Goal: Task Accomplishment & Management: Complete application form

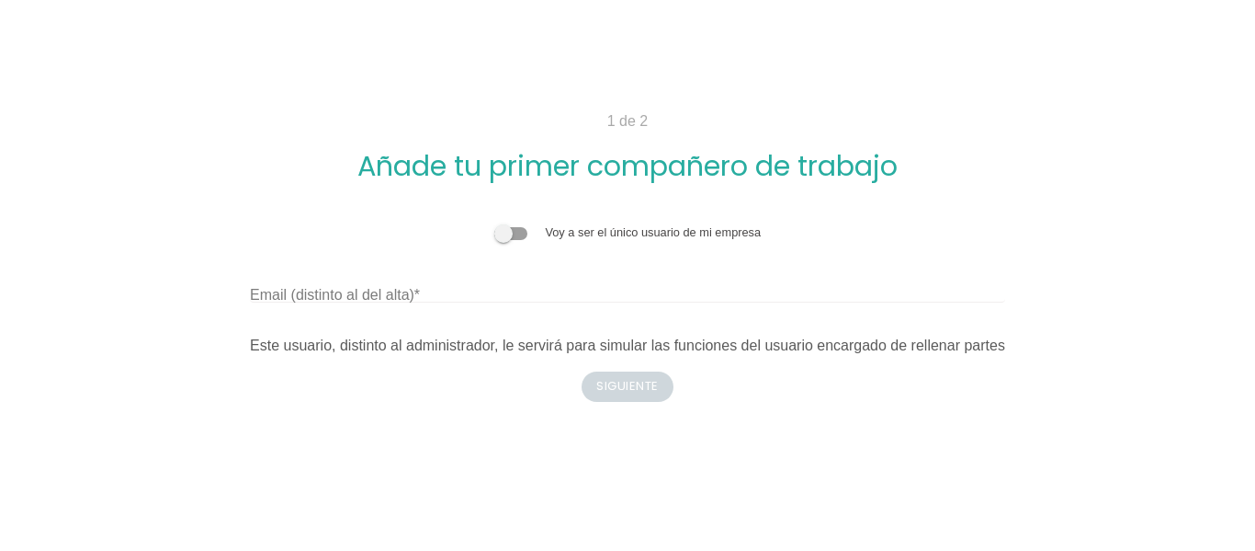
click at [994, 169] on h2 "Añade tu primer compañero de trabajo" at bounding box center [627, 166] width 879 height 30
click at [631, 233] on label "Voy a ser el único usuario de mi empresa" at bounding box center [653, 232] width 216 height 14
click at [527, 234] on span at bounding box center [510, 233] width 33 height 13
click at [494, 223] on input "checkbox" at bounding box center [494, 223] width 0 height 0
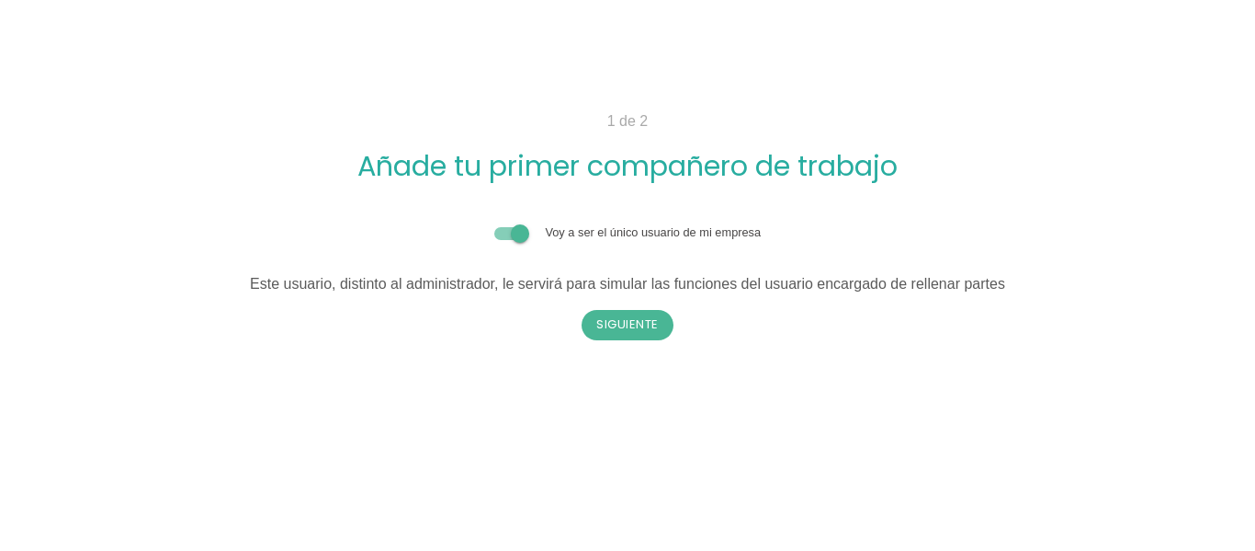
click at [500, 235] on span at bounding box center [510, 233] width 33 height 13
click at [494, 223] on input "checkbox" at bounding box center [494, 223] width 0 height 0
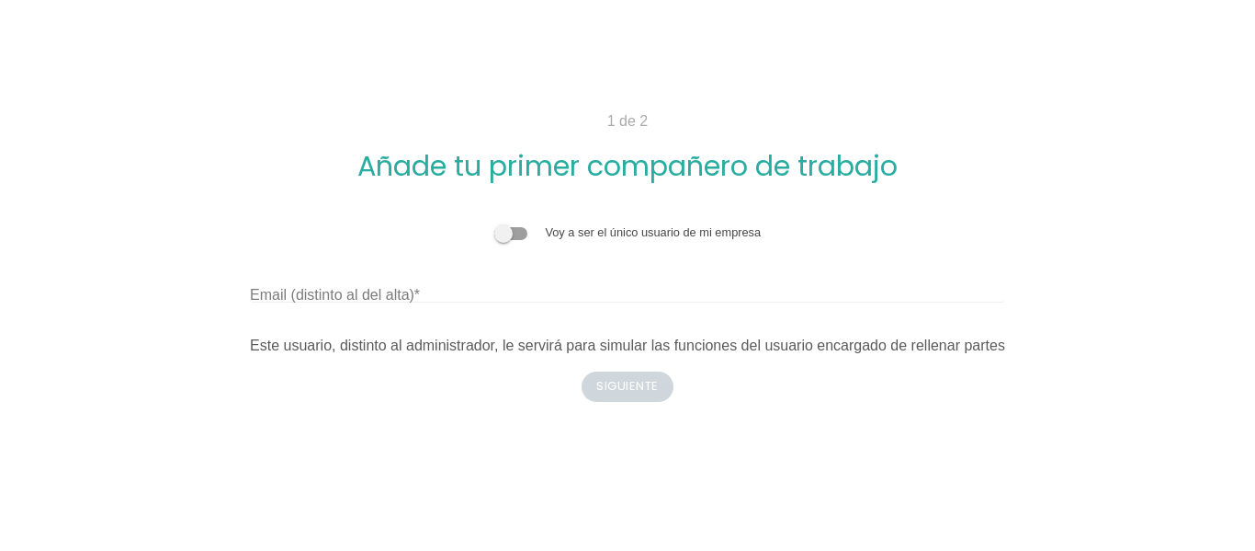
click at [522, 236] on span at bounding box center [510, 233] width 33 height 13
click at [494, 223] on input "checkbox" at bounding box center [494, 223] width 0 height 0
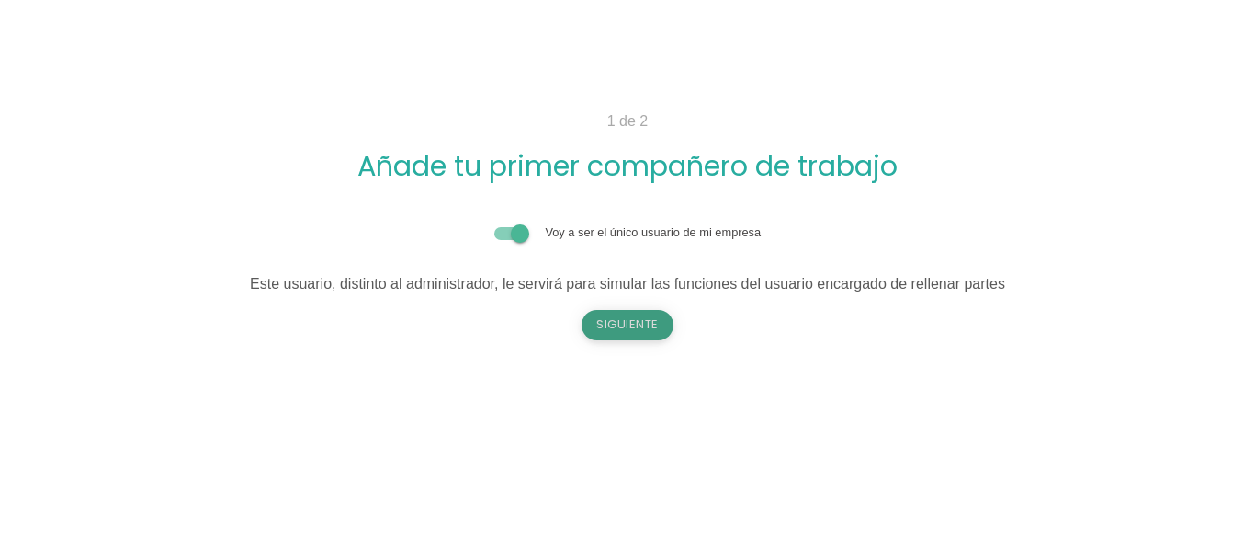
click at [644, 325] on button "Siguiente" at bounding box center [628, 324] width 92 height 29
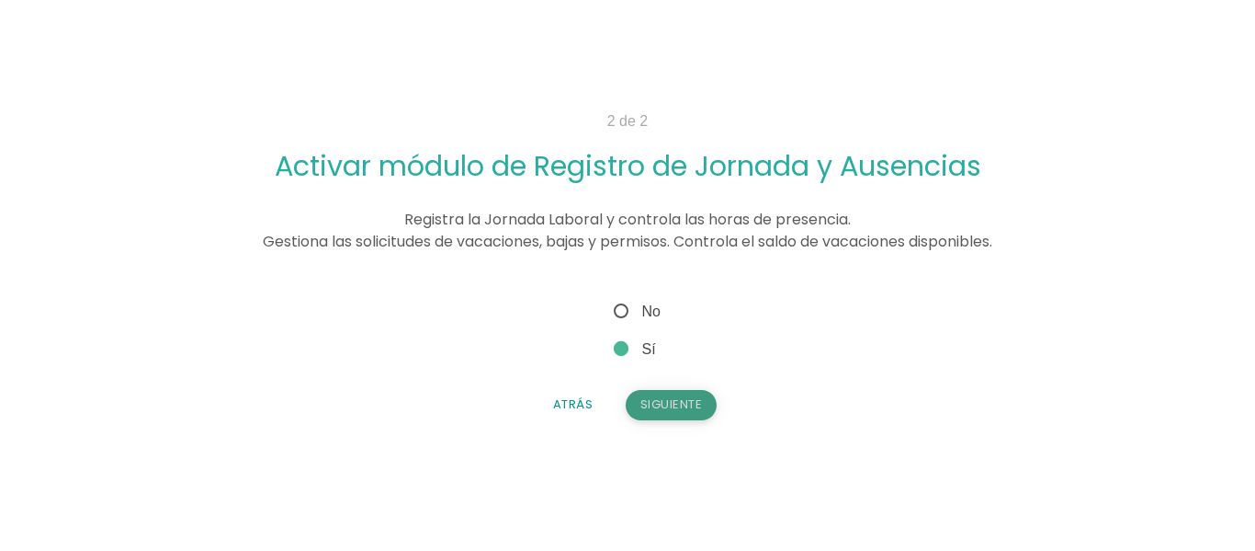
click at [685, 409] on button "Siguiente" at bounding box center [672, 404] width 92 height 29
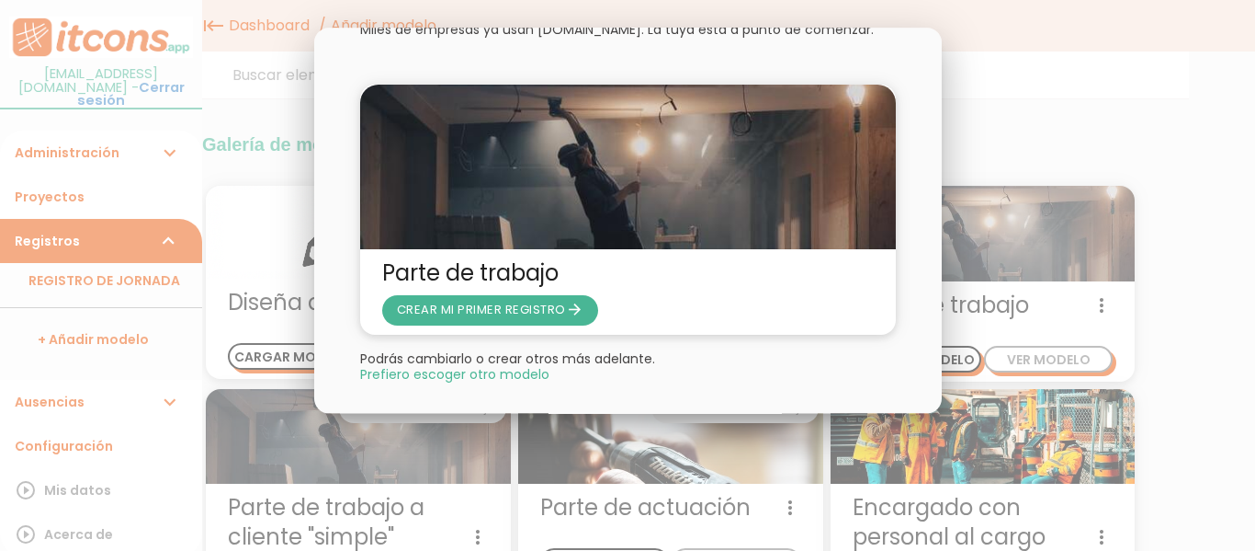
scroll to position [93, 0]
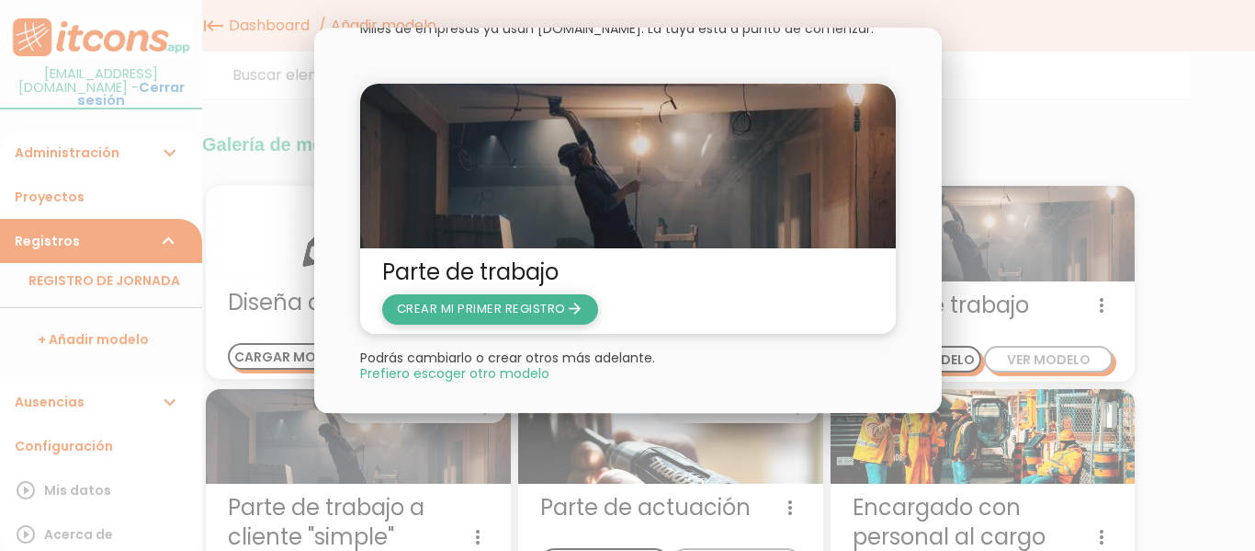
click at [520, 309] on span "CREAR MI PRIMER REGISTRO arrow_forward" at bounding box center [490, 309] width 187 height 17
